Goal: Information Seeking & Learning: Learn about a topic

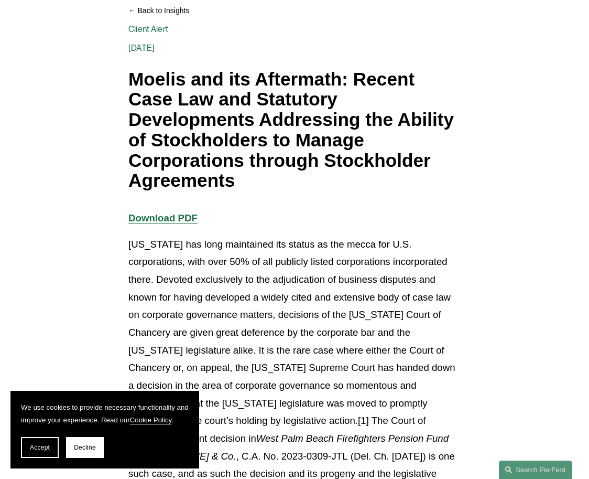
scroll to position [157, 0]
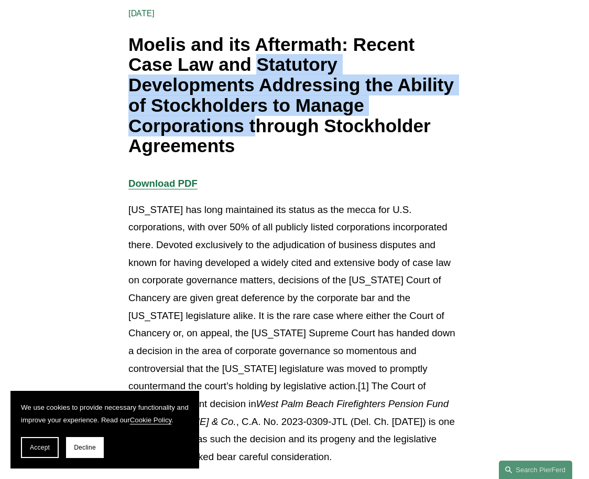
drag, startPoint x: 255, startPoint y: 70, endPoint x: 259, endPoint y: 136, distance: 66.7
click at [259, 136] on h1 "Moelis and its Aftermath: Recent Case Law and Statutory Developments Addressing…" at bounding box center [294, 96] width 332 height 122
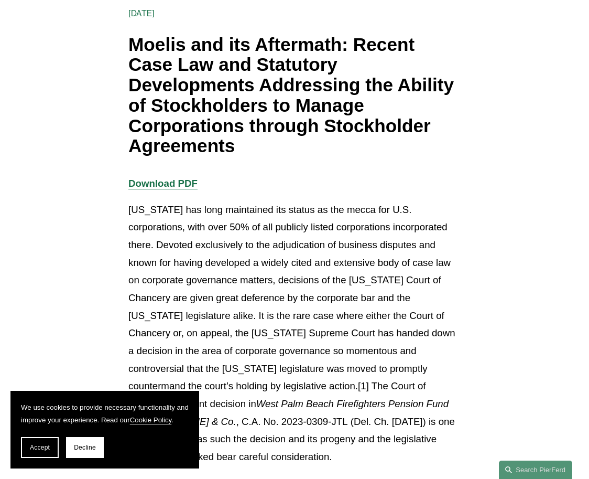
drag, startPoint x: 259, startPoint y: 136, endPoint x: 258, endPoint y: 149, distance: 13.2
click at [258, 149] on h1 "Moelis and its Aftermath: Recent Case Law and Statutory Developments Addressing…" at bounding box center [294, 96] width 332 height 122
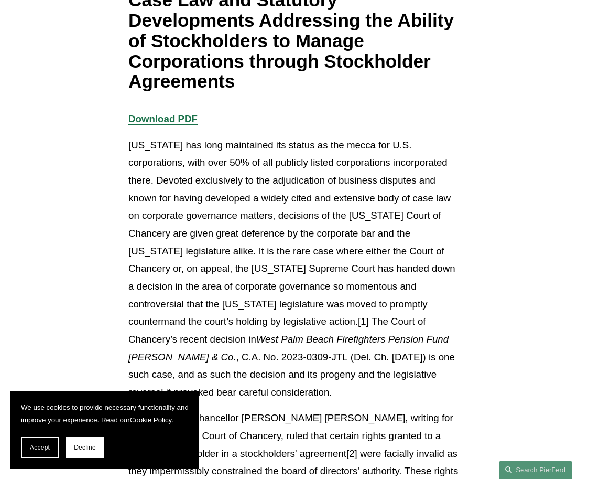
scroll to position [314, 0]
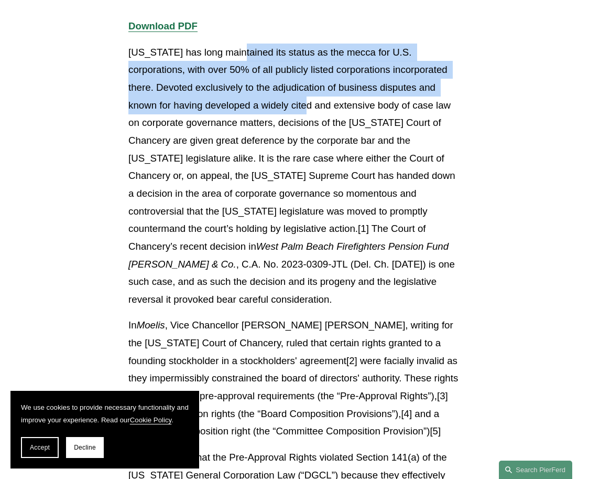
drag, startPoint x: 240, startPoint y: 53, endPoint x: 241, endPoint y: 104, distance: 50.3
click at [241, 104] on p "[US_STATE] has long maintained its status as the mecca for U.S. corporations, w…" at bounding box center [294, 176] width 332 height 265
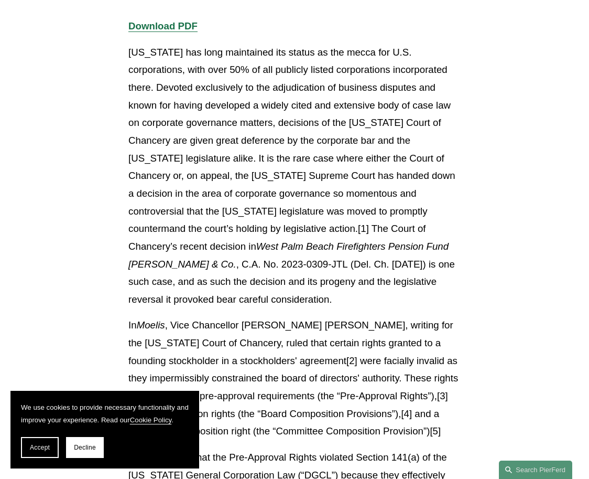
click at [208, 132] on p "[US_STATE] has long maintained its status as the mecca for U.S. corporations, w…" at bounding box center [294, 176] width 332 height 265
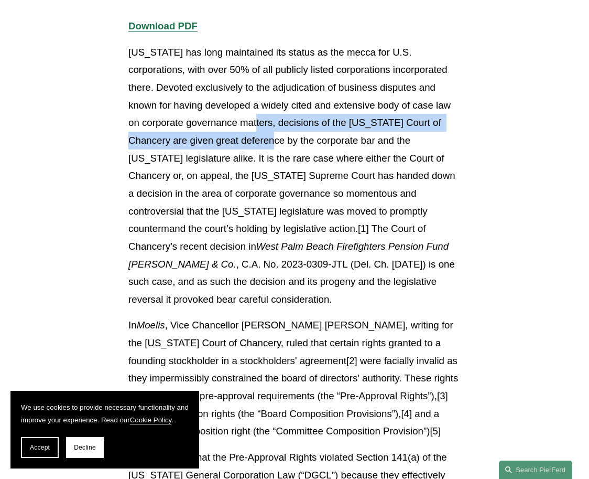
drag, startPoint x: 208, startPoint y: 132, endPoint x: 206, endPoint y: 144, distance: 12.2
click at [206, 144] on p "[US_STATE] has long maintained its status as the mecca for U.S. corporations, w…" at bounding box center [294, 176] width 332 height 265
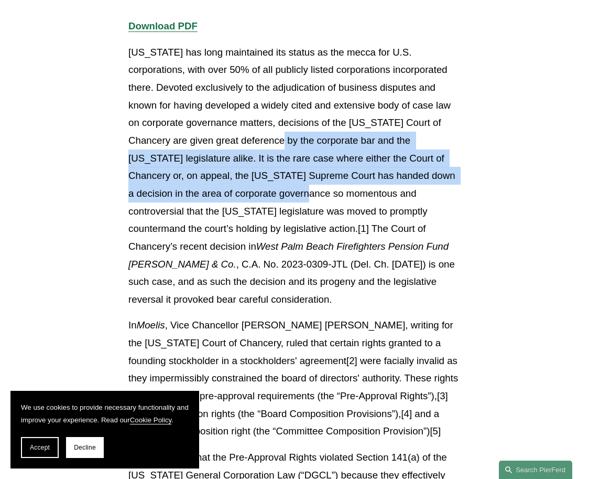
drag, startPoint x: 213, startPoint y: 140, endPoint x: 240, endPoint y: 194, distance: 60.2
click at [240, 194] on p "[US_STATE] has long maintained its status as the mecca for U.S. corporations, w…" at bounding box center [294, 176] width 332 height 265
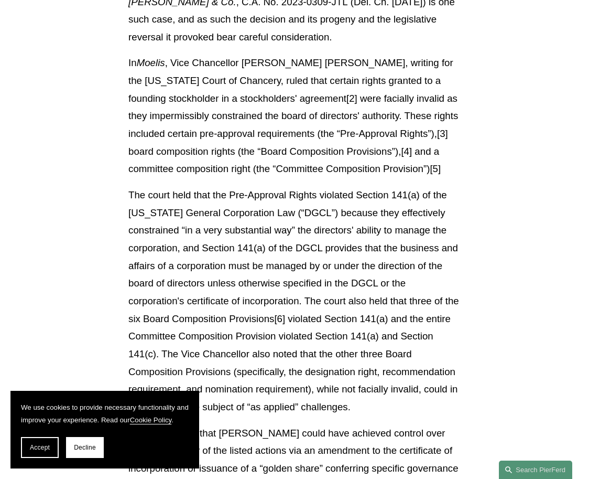
scroll to position [629, 0]
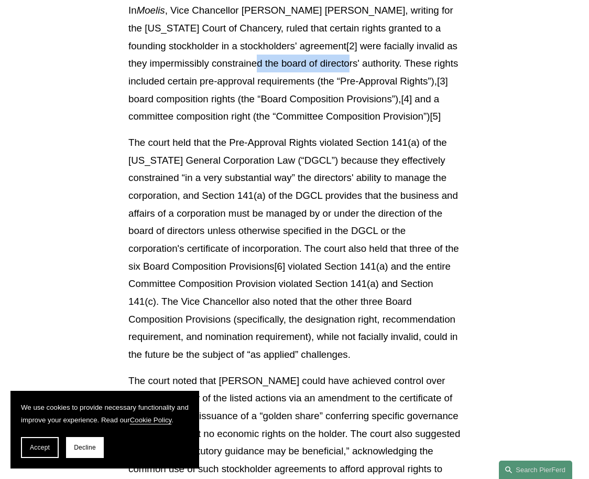
drag, startPoint x: 232, startPoint y: 63, endPoint x: 316, endPoint y: 67, distance: 83.4
click at [316, 67] on p "In Moelis , Vice Chancellor [PERSON_NAME] [PERSON_NAME], writing for the [US_ST…" at bounding box center [294, 64] width 332 height 124
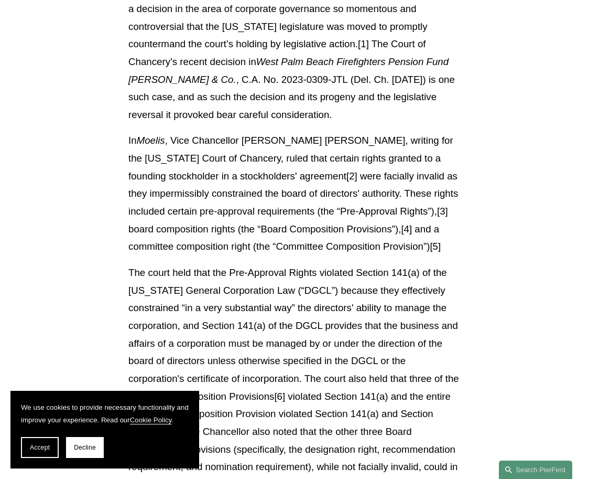
scroll to position [472, 0]
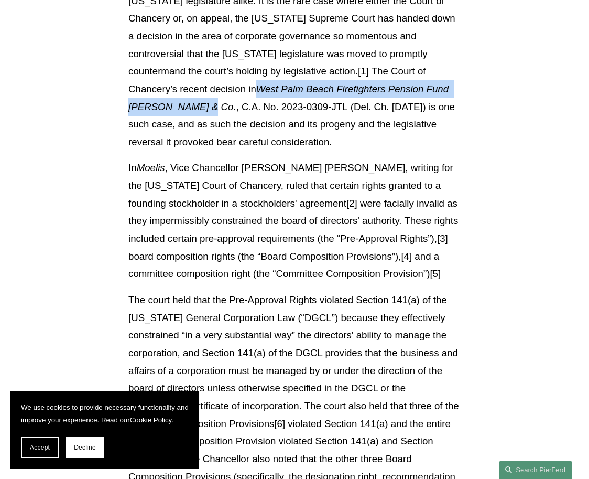
drag, startPoint x: 407, startPoint y: 69, endPoint x: 339, endPoint y: 88, distance: 70.7
click at [339, 88] on em "West Palm Beach Firefighters Pension Fund [PERSON_NAME] & Co." at bounding box center [289, 97] width 323 height 29
copy em "West Palm Beach Firefighters Pension Fund [PERSON_NAME] & Co."
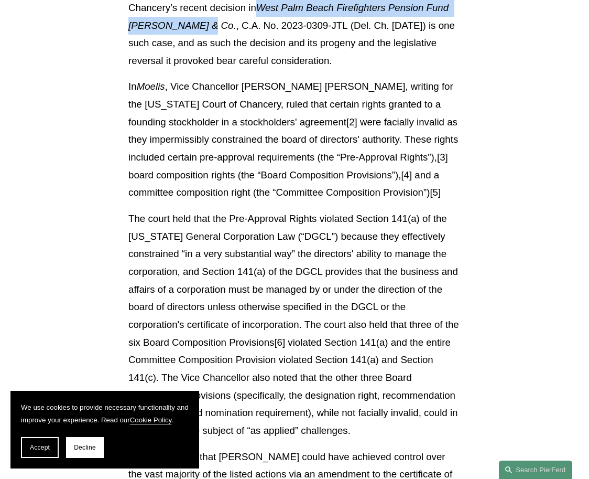
scroll to position [577, 0]
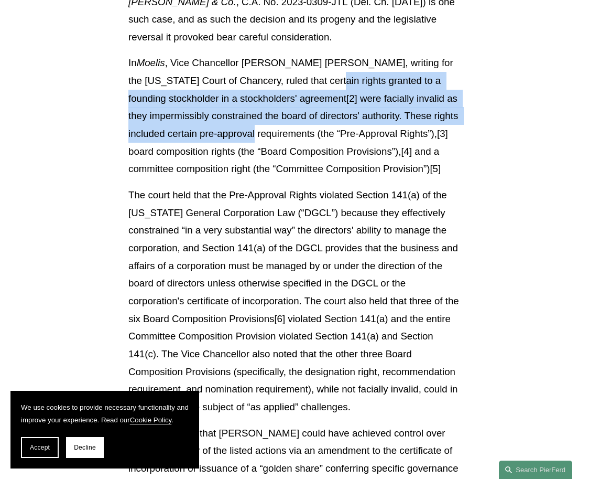
drag, startPoint x: 286, startPoint y: 81, endPoint x: 244, endPoint y: 129, distance: 63.9
click at [244, 129] on p "In Moelis , Vice Chancellor [PERSON_NAME] [PERSON_NAME], writing for the [US_ST…" at bounding box center [294, 116] width 332 height 124
drag, startPoint x: 244, startPoint y: 129, endPoint x: 241, endPoint y: 135, distance: 7.0
click at [241, 135] on p "In Moelis , Vice Chancellor [PERSON_NAME] [PERSON_NAME], writing for the [US_ST…" at bounding box center [294, 116] width 332 height 124
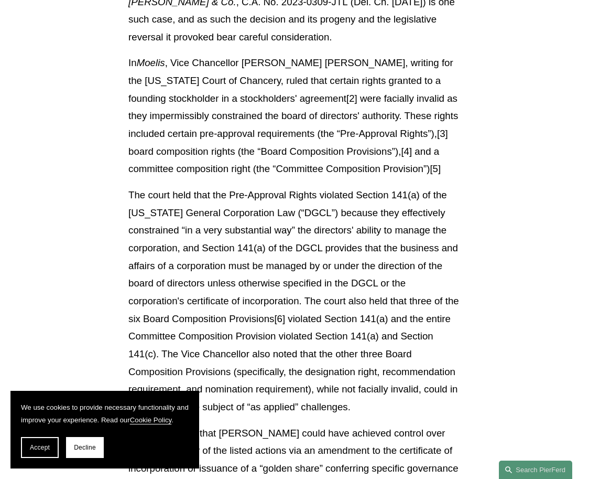
drag, startPoint x: 241, startPoint y: 136, endPoint x: 160, endPoint y: 181, distance: 92.5
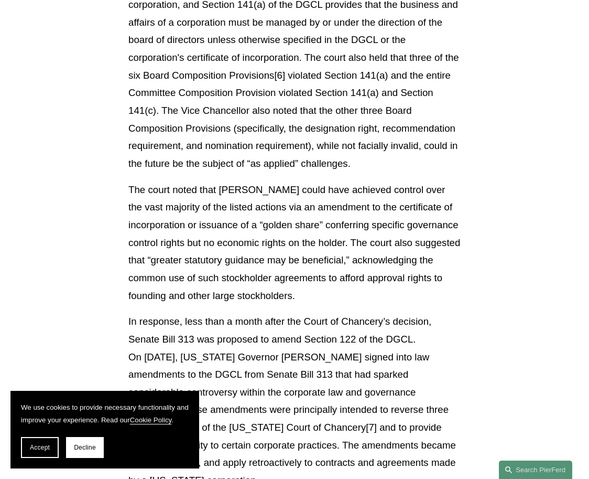
scroll to position [839, 0]
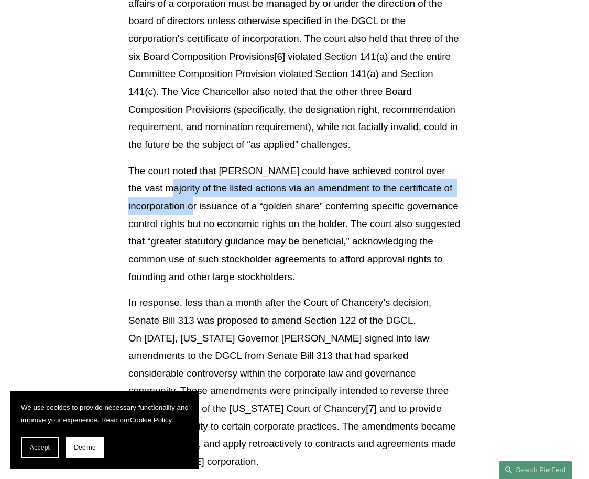
drag, startPoint x: 161, startPoint y: 194, endPoint x: 221, endPoint y: 209, distance: 61.9
click at [221, 209] on p "The court noted that [PERSON_NAME] could have achieved control over the vast ma…" at bounding box center [294, 224] width 332 height 124
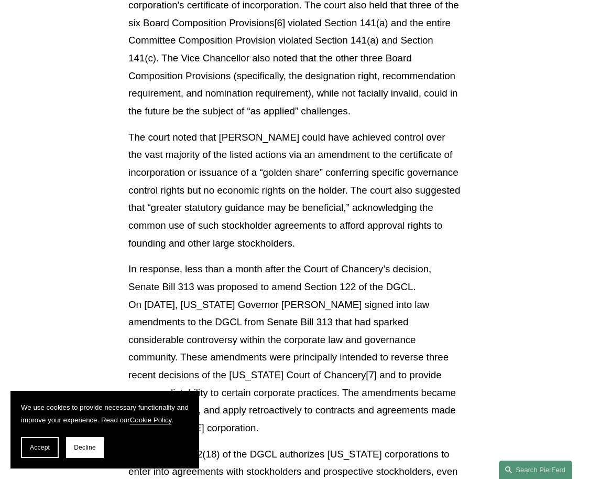
scroll to position [891, 0]
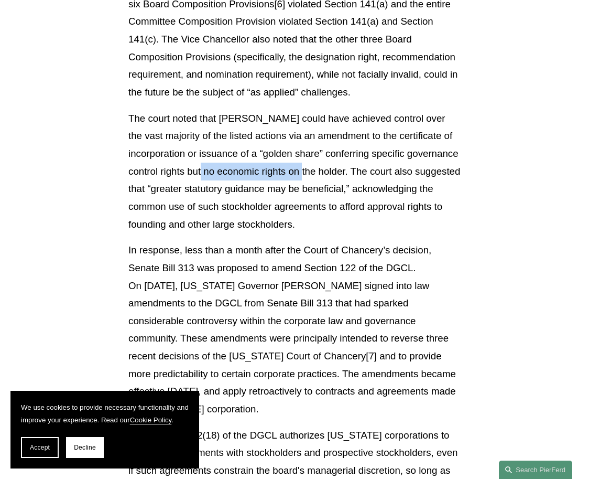
drag, startPoint x: 232, startPoint y: 167, endPoint x: 332, endPoint y: 172, distance: 100.7
click at [332, 172] on p "The court noted that [PERSON_NAME] could have achieved control over the vast ma…" at bounding box center [294, 172] width 332 height 124
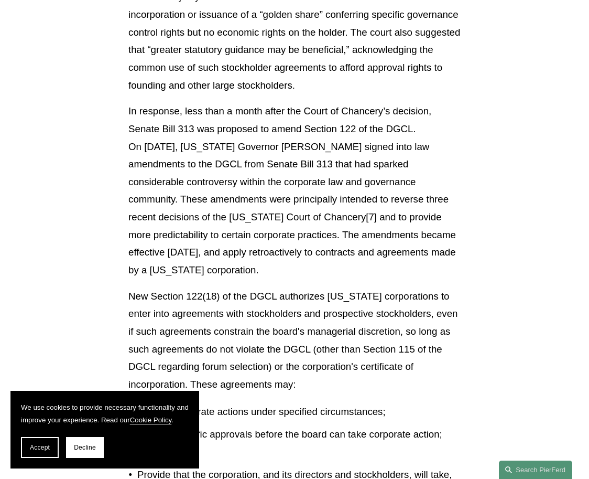
scroll to position [1048, 0]
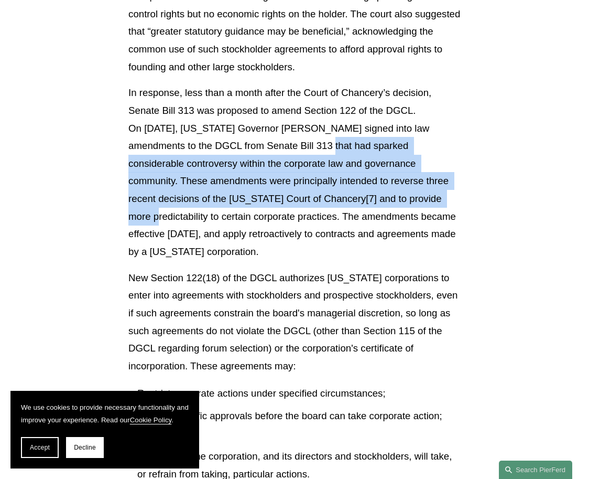
drag, startPoint x: 255, startPoint y: 148, endPoint x: 313, endPoint y: 197, distance: 76.2
click at [313, 197] on p "In response, less than a month after the Court of Chancery’s decision, Senate B…" at bounding box center [294, 172] width 332 height 177
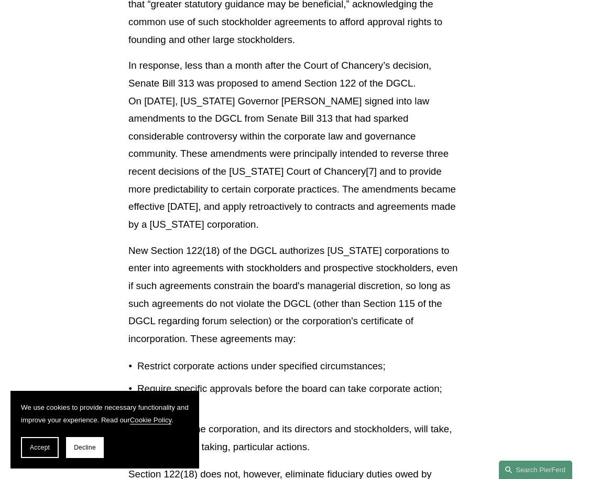
scroll to position [1101, 0]
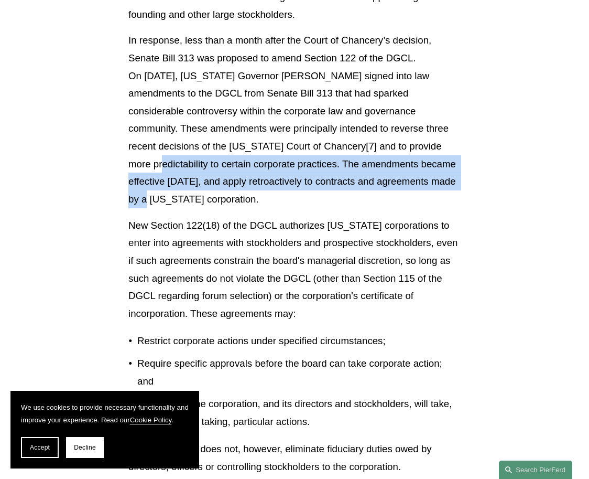
drag, startPoint x: 316, startPoint y: 147, endPoint x: 312, endPoint y: 180, distance: 32.8
click at [312, 180] on p "In response, less than a month after the Court of Chancery’s decision, Senate B…" at bounding box center [294, 119] width 332 height 177
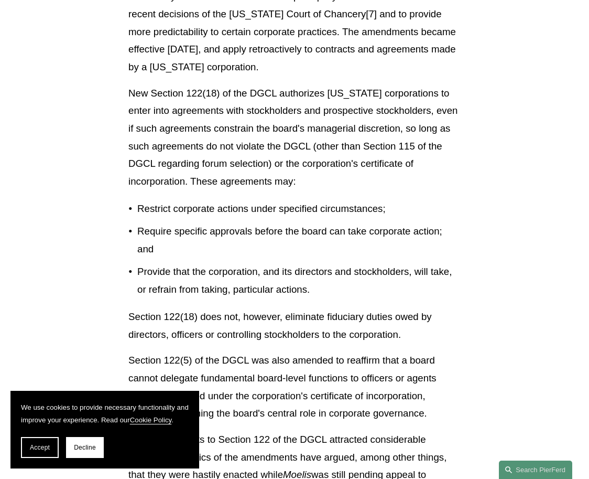
scroll to position [1258, 0]
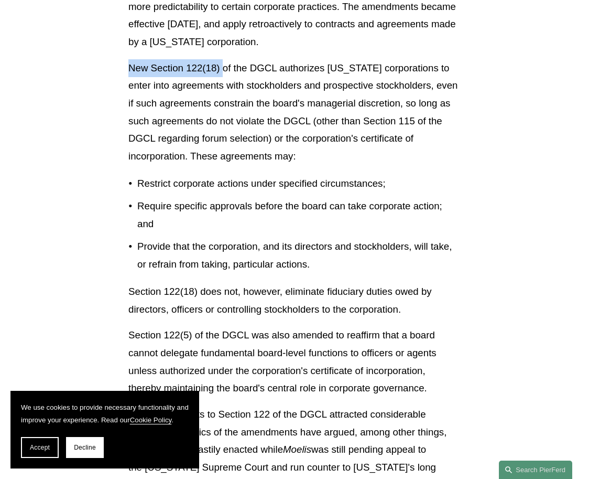
drag, startPoint x: 126, startPoint y: 51, endPoint x: 222, endPoint y: 52, distance: 96.5
click at [222, 52] on div "Download PDF [US_STATE] has long maintained its status as the mecca for U.S. co…" at bounding box center [295, 368] width 350 height 2589
copy p "New Section 122(18)"
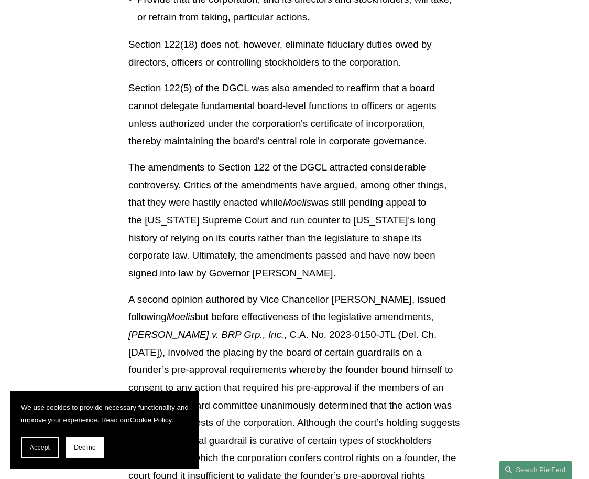
scroll to position [1520, 0]
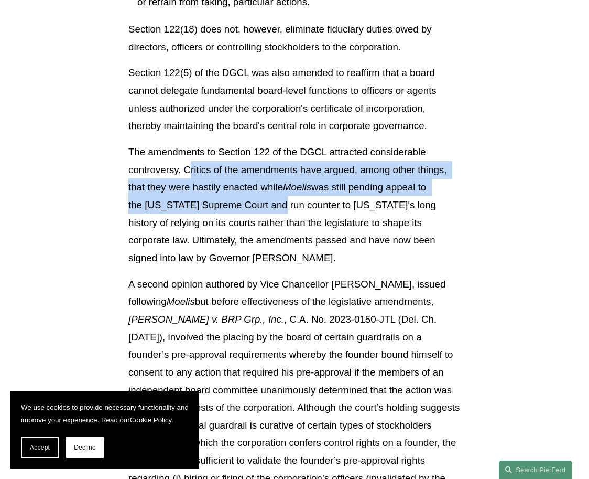
drag, startPoint x: 188, startPoint y: 149, endPoint x: 278, endPoint y: 189, distance: 99.3
click at [278, 189] on p "The amendments to Section 122 of the DGCL attracted considerable controversy. C…" at bounding box center [294, 205] width 332 height 124
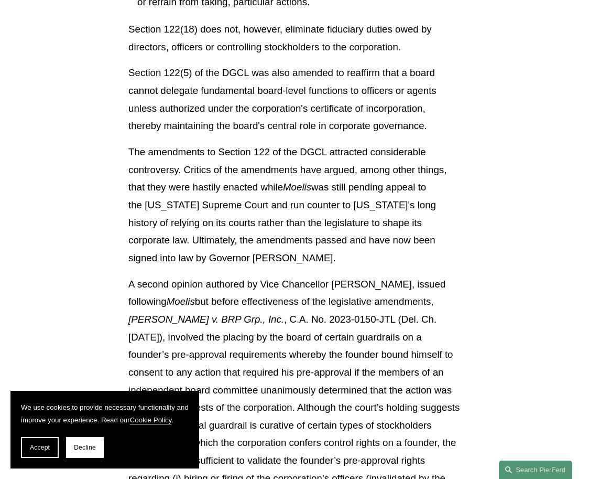
click at [280, 192] on p "The amendments to Section 122 of the DGCL attracted considerable controversy. C…" at bounding box center [294, 205] width 332 height 124
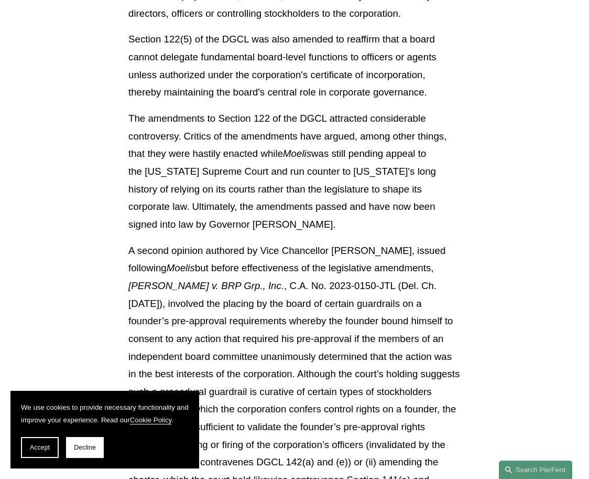
scroll to position [1572, 0]
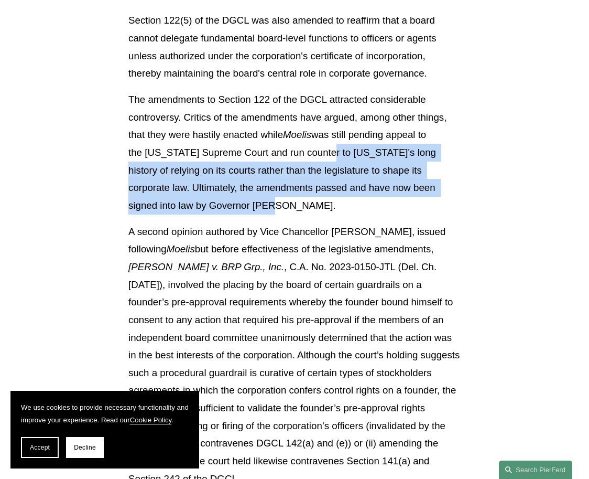
drag, startPoint x: 328, startPoint y: 138, endPoint x: 331, endPoint y: 183, distance: 45.7
click at [331, 183] on p "The amendments to Section 122 of the DGCL attracted considerable controversy. C…" at bounding box center [294, 153] width 332 height 124
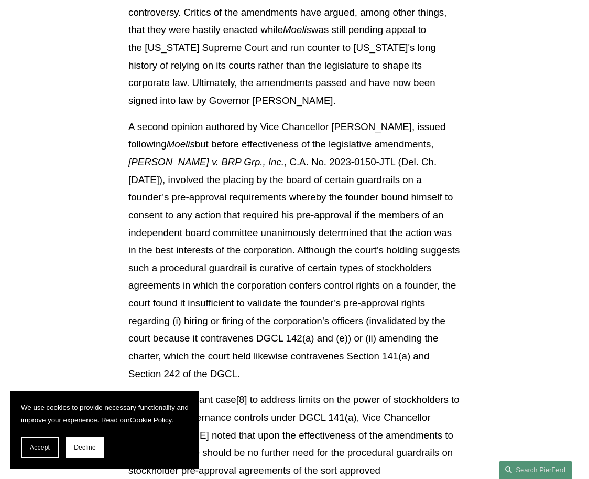
scroll to position [1730, 0]
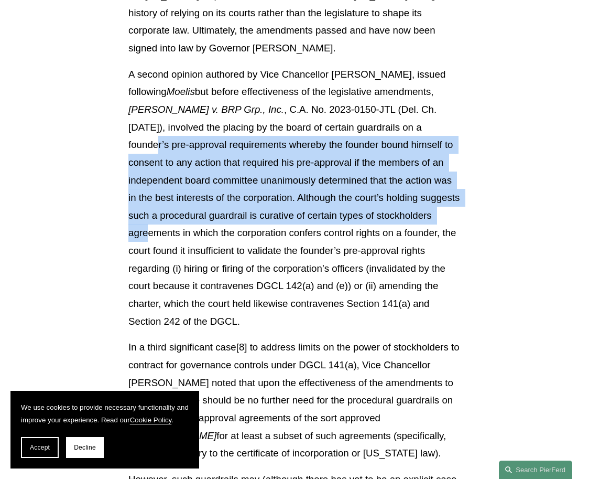
drag, startPoint x: 345, startPoint y: 114, endPoint x: 344, endPoint y: 200, distance: 85.4
click at [344, 200] on p "A second opinion authored by Vice Chancellor [PERSON_NAME], issued following Mo…" at bounding box center [294, 198] width 332 height 265
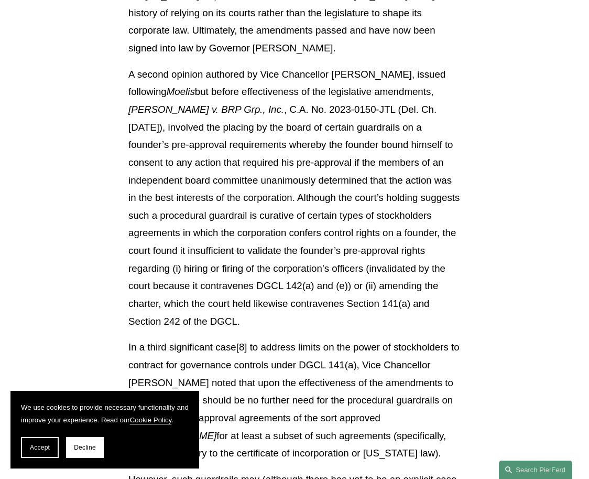
click at [346, 200] on p "A second opinion authored by Vice Chancellor [PERSON_NAME], issued following Mo…" at bounding box center [294, 198] width 332 height 265
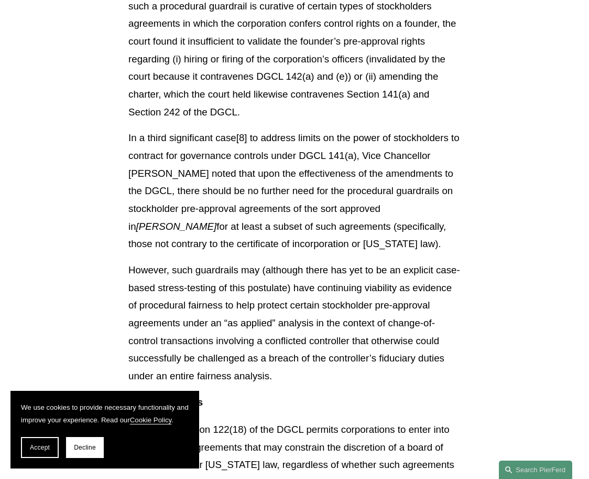
scroll to position [1939, 0]
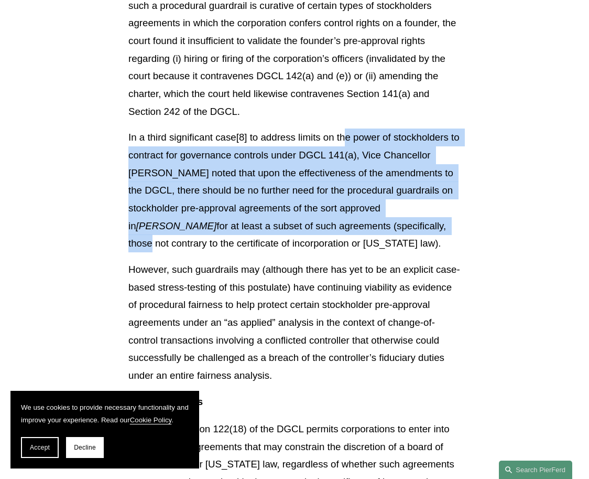
drag, startPoint x: 346, startPoint y: 125, endPoint x: 330, endPoint y: 210, distance: 87.1
click at [330, 210] on p "In a third significant case[8] to address limits on the power of stockholders t…" at bounding box center [294, 190] width 332 height 124
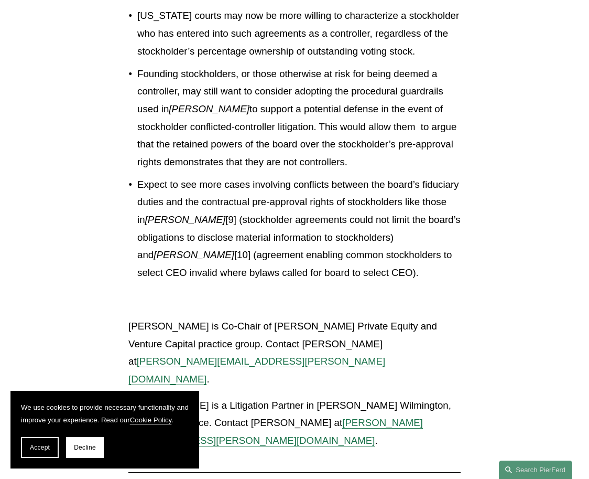
scroll to position [2464, 0]
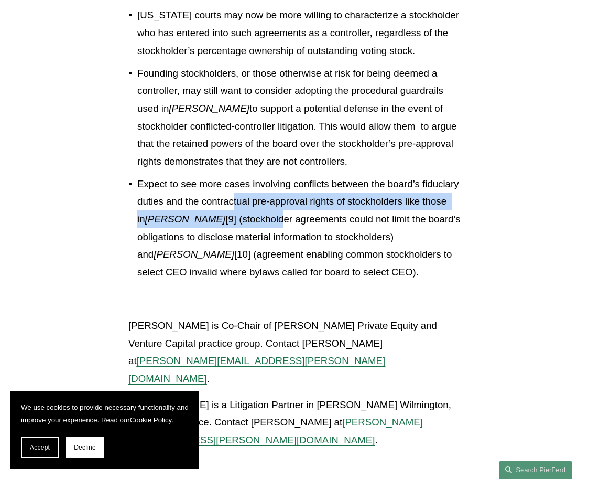
drag, startPoint x: 232, startPoint y: 184, endPoint x: 232, endPoint y: 198, distance: 13.6
click at [232, 198] on p "Expect to see more cases involving conflicts between the board’s fiduciary duti…" at bounding box center [298, 228] width 323 height 106
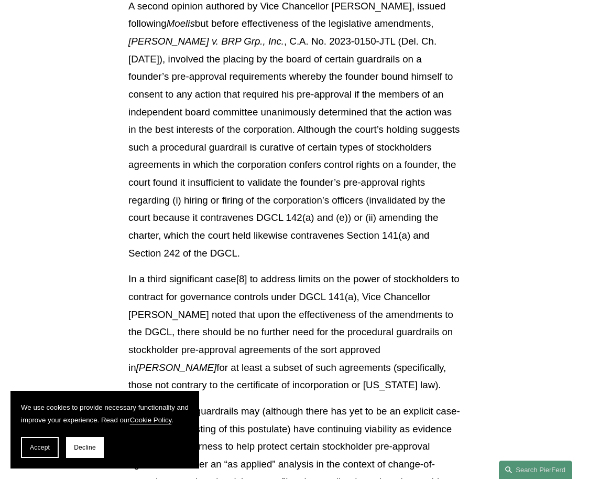
scroll to position [1782, 0]
